Goal: Use online tool/utility

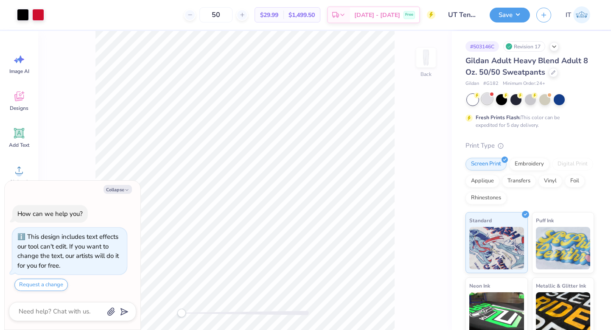
click at [489, 104] on div at bounding box center [487, 98] width 11 height 11
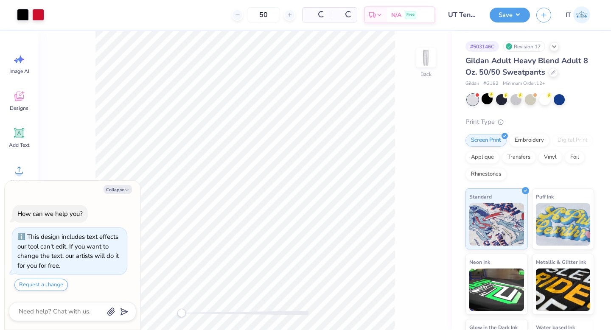
scroll to position [83, 0]
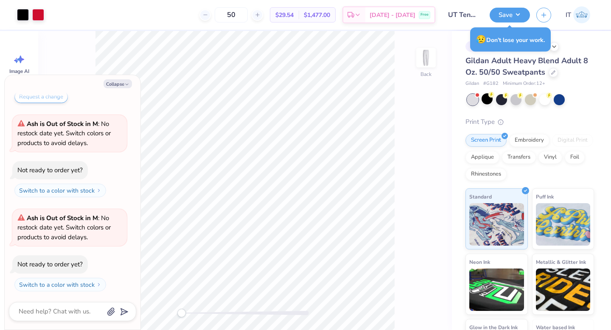
type textarea "x"
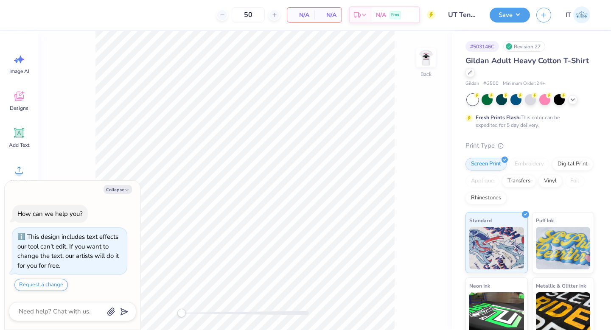
type textarea "x"
